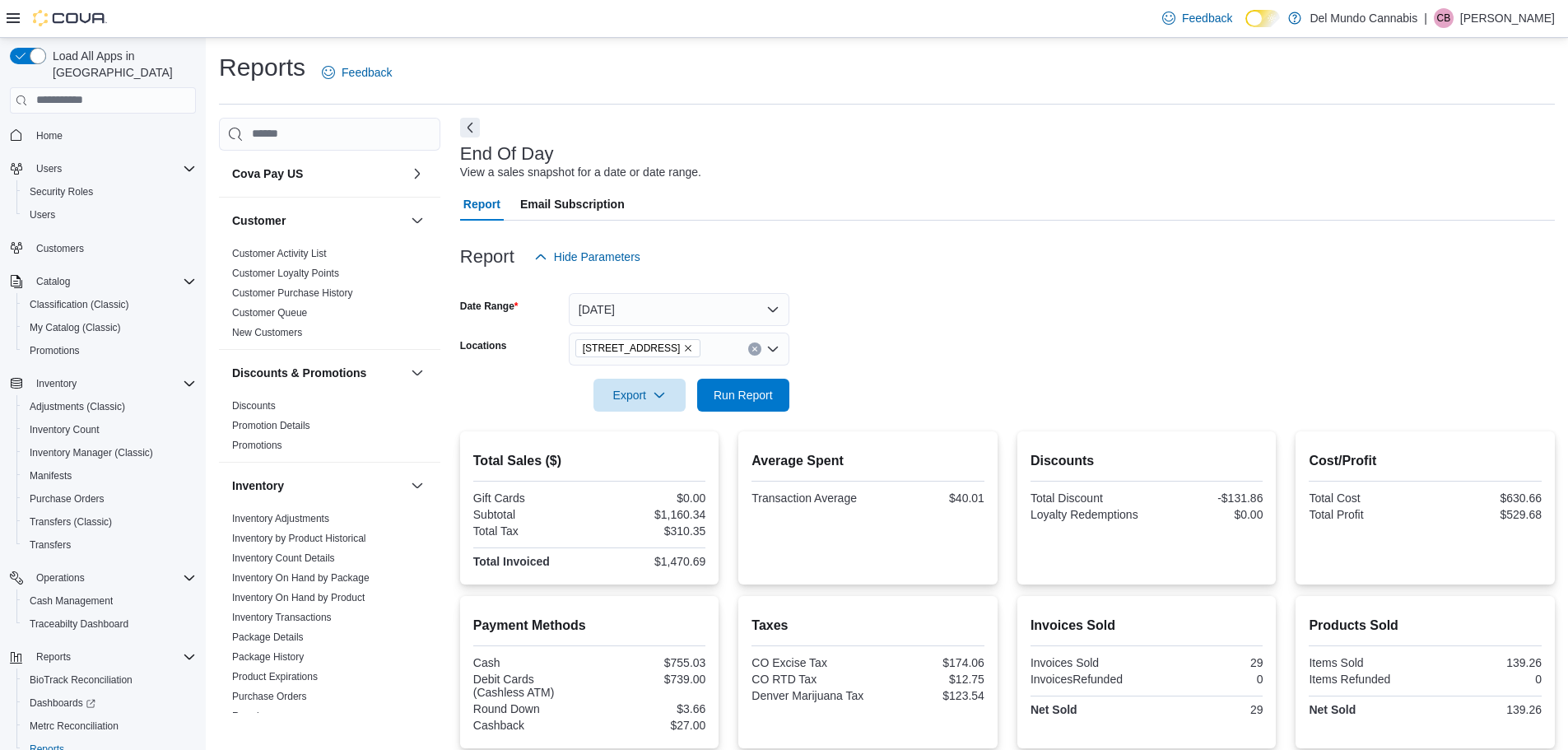
scroll to position [886, 0]
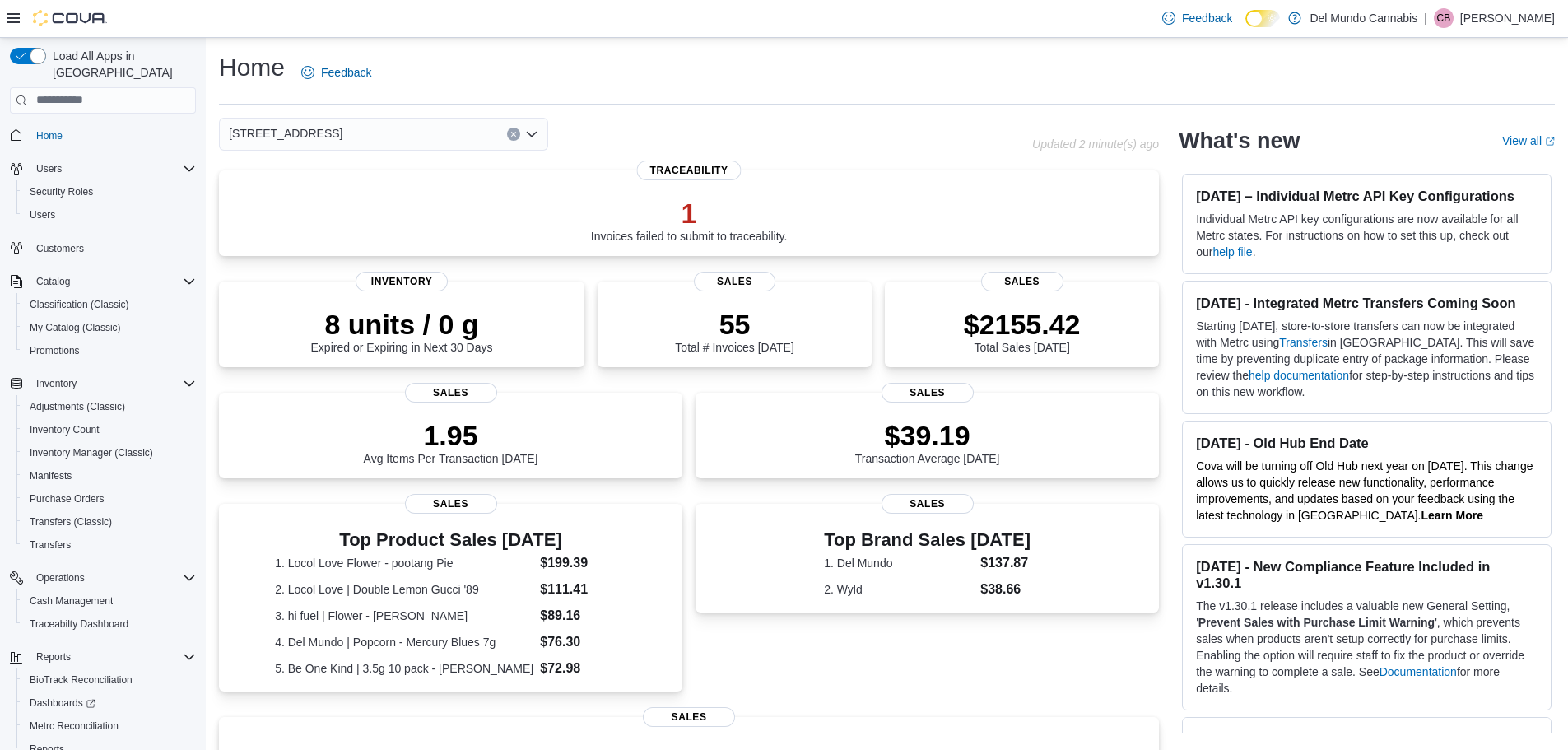
click at [46, 120] on div "Home" at bounding box center [103, 135] width 186 height 30
click at [42, 129] on span "Home" at bounding box center [49, 135] width 27 height 13
click at [48, 129] on span "Home" at bounding box center [49, 135] width 27 height 13
